Goal: Use online tool/utility: Utilize a website feature to perform a specific function

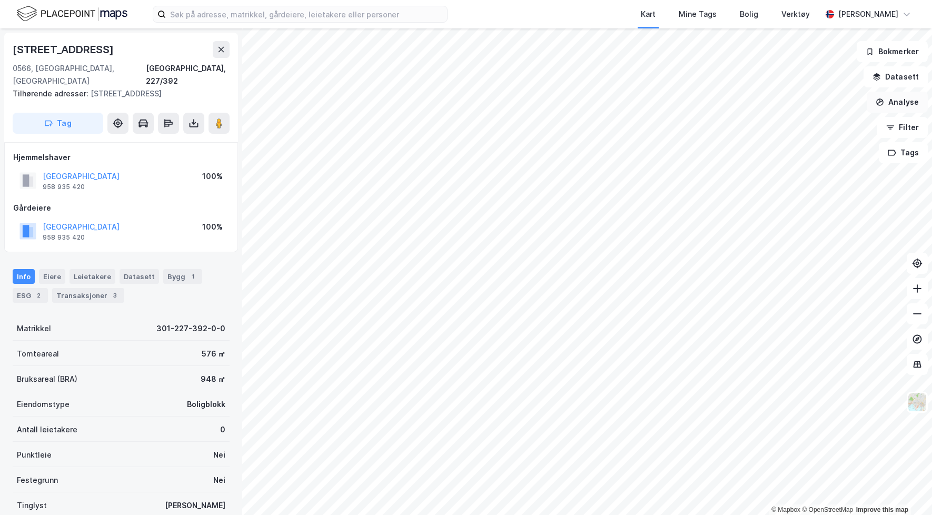
click at [904, 101] on button "Analyse" at bounding box center [897, 102] width 61 height 21
click at [778, 103] on div "Mål avstand" at bounding box center [806, 102] width 92 height 9
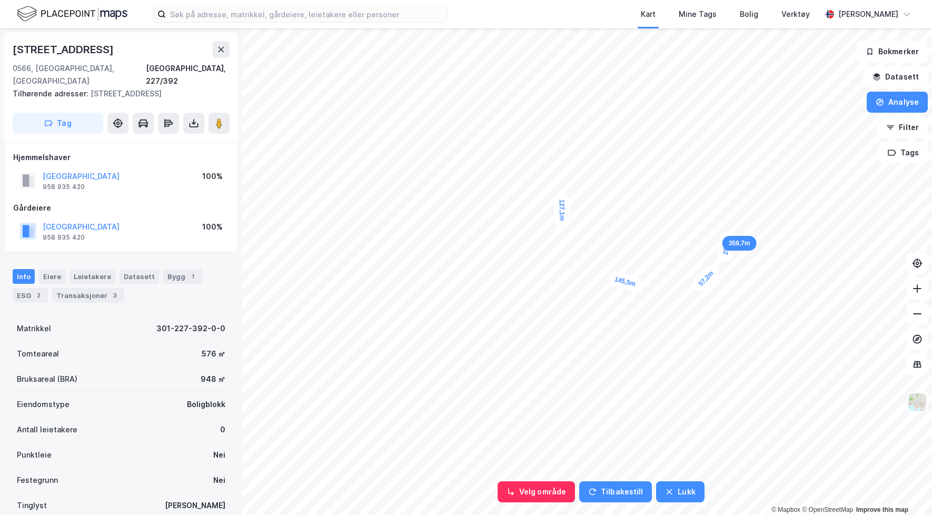
click at [729, 231] on div "29,8m" at bounding box center [726, 246] width 19 height 32
